Goal: Task Accomplishment & Management: Use online tool/utility

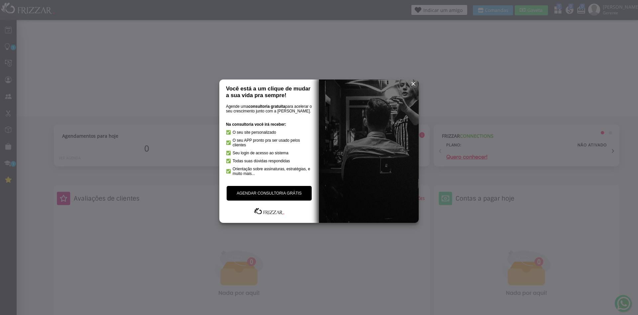
click at [414, 81] on span "reset" at bounding box center [413, 83] width 7 height 7
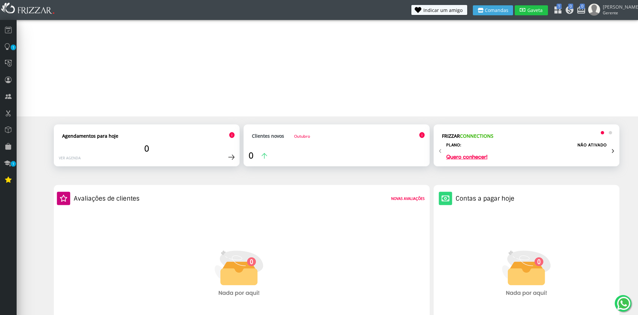
click at [544, 12] on span "Gaveta" at bounding box center [535, 10] width 17 height 5
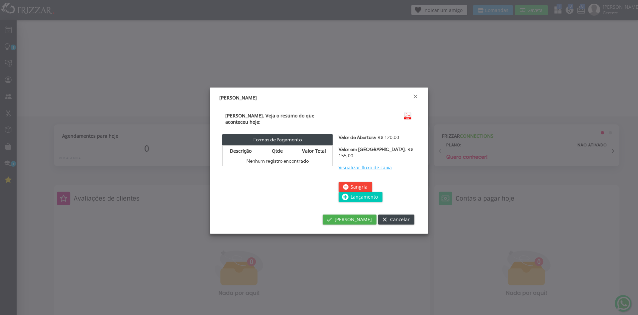
click at [360, 192] on span "Lançamento" at bounding box center [364, 197] width 27 height 10
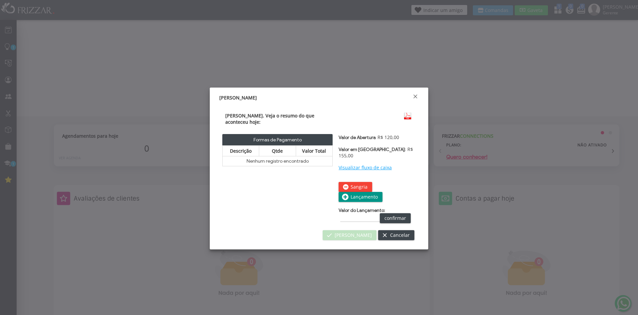
type input "R$"
click at [346, 215] on input "R$" at bounding box center [360, 218] width 40 height 7
type input "R$ 30,00"
click at [393, 213] on span "confirmar" at bounding box center [396, 218] width 22 height 10
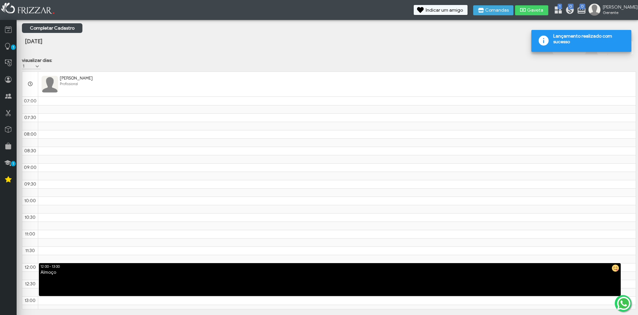
scroll to position [200, 0]
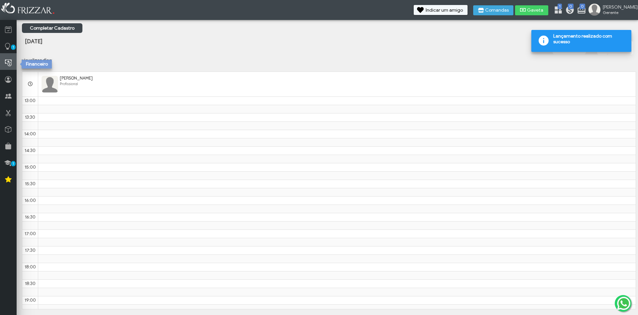
click at [6, 62] on icon at bounding box center [8, 63] width 7 height 8
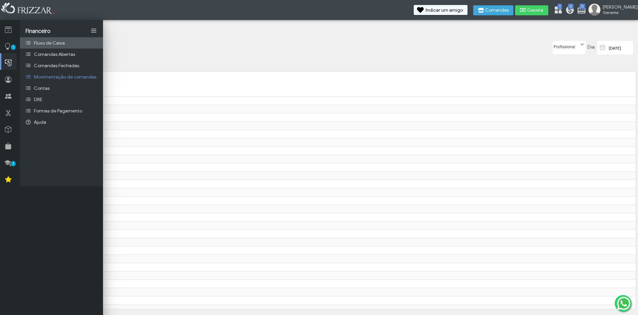
click at [42, 44] on span "Fluxo de Caixa" at bounding box center [49, 43] width 31 height 6
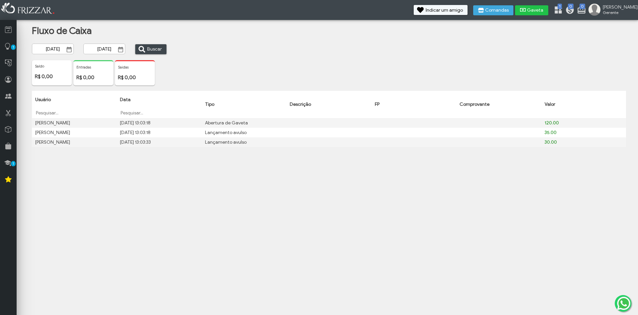
click at [542, 15] on button "Gaveta" at bounding box center [531, 10] width 33 height 10
